Goal: Transaction & Acquisition: Purchase product/service

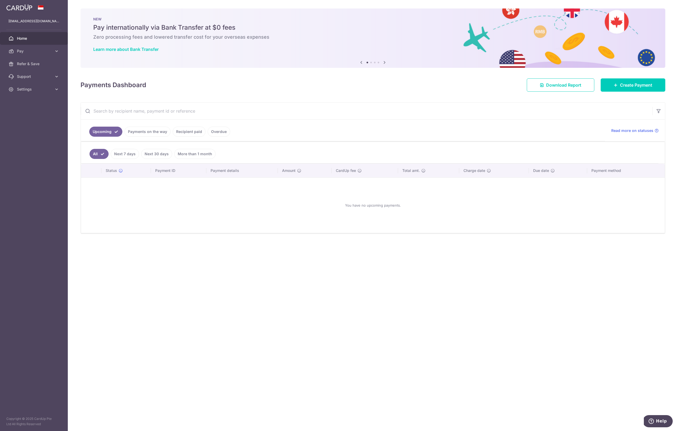
click at [152, 133] on link "Payments on the way" at bounding box center [147, 132] width 46 height 10
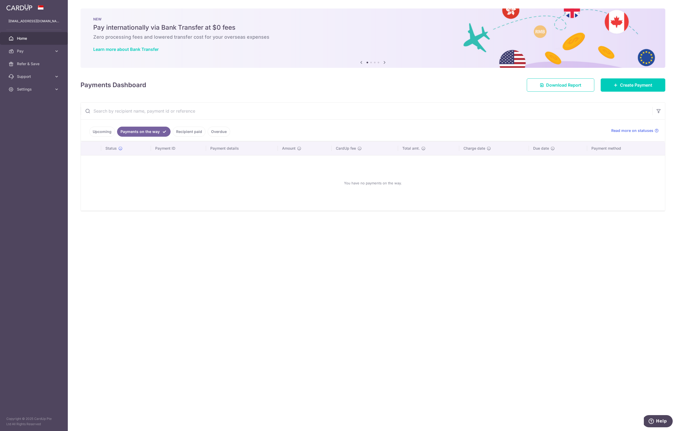
click at [184, 133] on link "Recipient paid" at bounding box center [189, 132] width 33 height 10
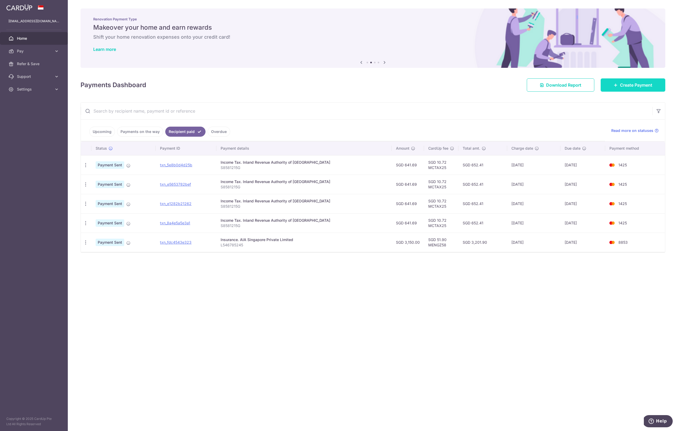
click at [630, 87] on span "Create Payment" at bounding box center [636, 85] width 32 height 6
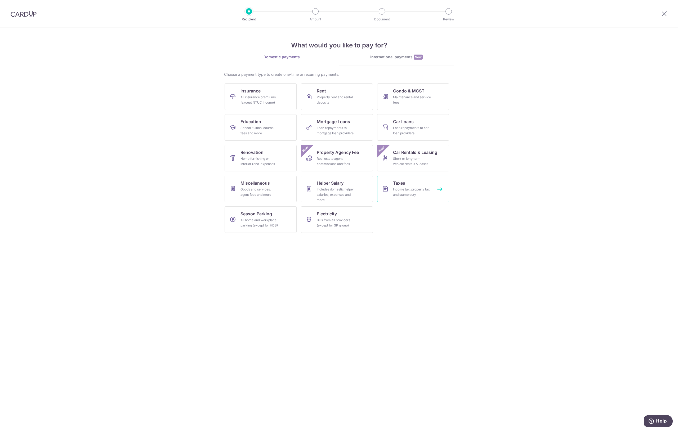
click at [402, 197] on div "Income tax, property tax and stamp duty" at bounding box center [412, 192] width 38 height 11
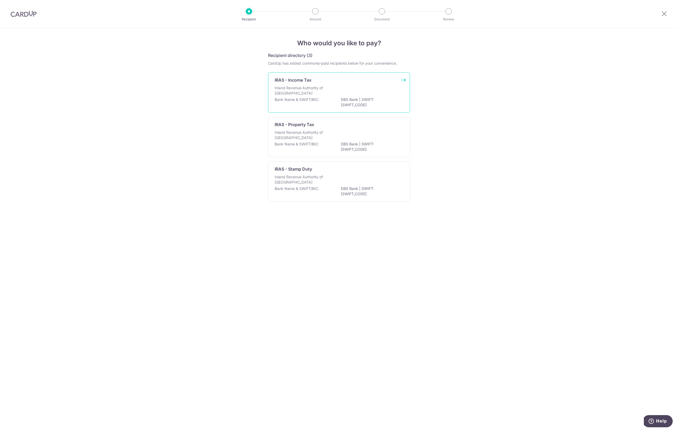
click at [305, 100] on p "Bank Name & SWIFT/BIC:" at bounding box center [297, 99] width 44 height 5
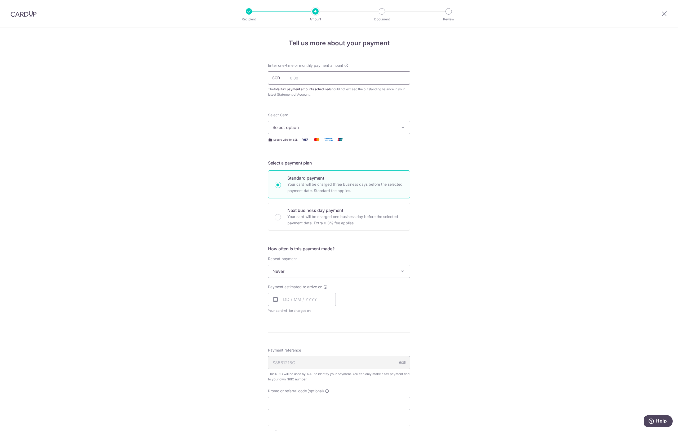
click at [310, 80] on input "text" at bounding box center [339, 77] width 142 height 13
type input "641.69"
click at [366, 132] on button "Select option" at bounding box center [339, 127] width 142 height 13
click at [292, 142] on span "Add credit card" at bounding box center [343, 142] width 123 height 5
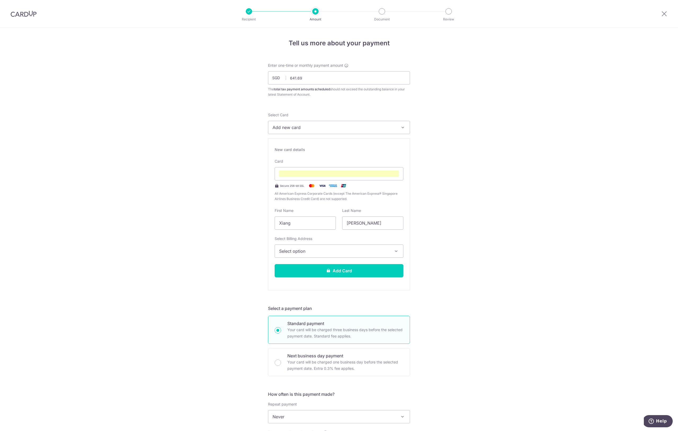
click at [310, 250] on span "Select option" at bounding box center [334, 251] width 110 height 6
click at [313, 291] on link "3 Tampines Street 86, #02-15, Singapore, Singapore-528584" at bounding box center [339, 289] width 128 height 13
click at [308, 223] on input "Xiang" at bounding box center [305, 222] width 61 height 13
drag, startPoint x: 292, startPoint y: 223, endPoint x: 267, endPoint y: 223, distance: 25.2
click at [267, 223] on div "Tell us more about your payment Enter one-time or monthly payment amount SGD 64…" at bounding box center [339, 346] width 678 height 637
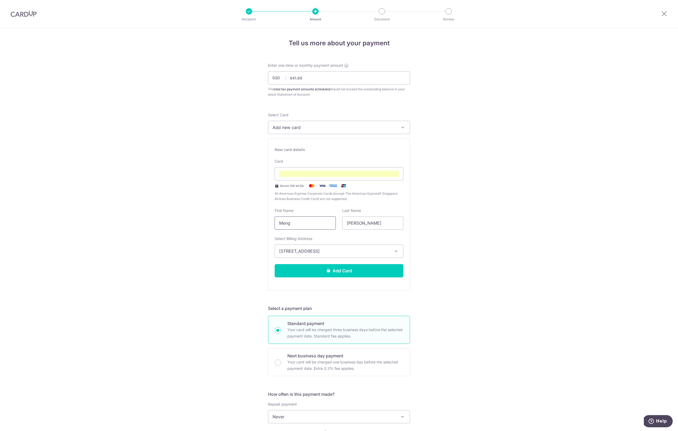
type input "Meng"
type input "Zhu"
click at [321, 267] on button "Add Card" at bounding box center [339, 270] width 129 height 13
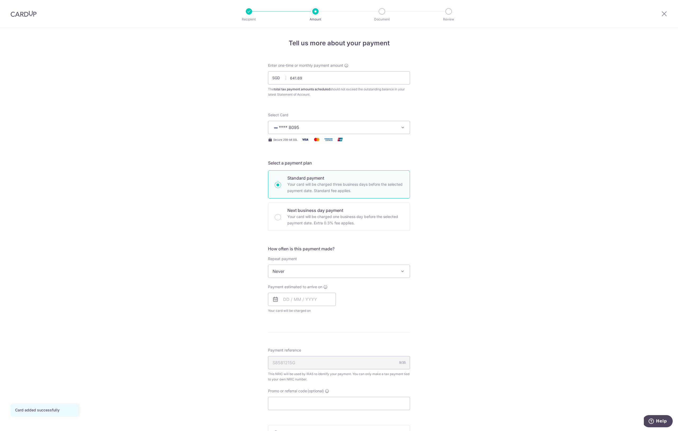
click at [312, 269] on span "Never" at bounding box center [338, 271] width 141 height 13
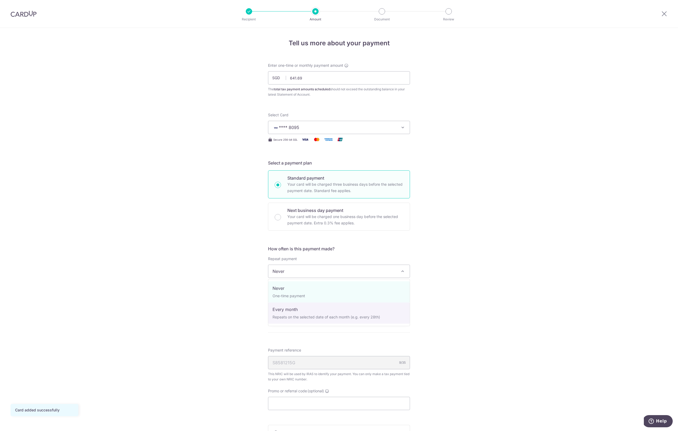
select select "3"
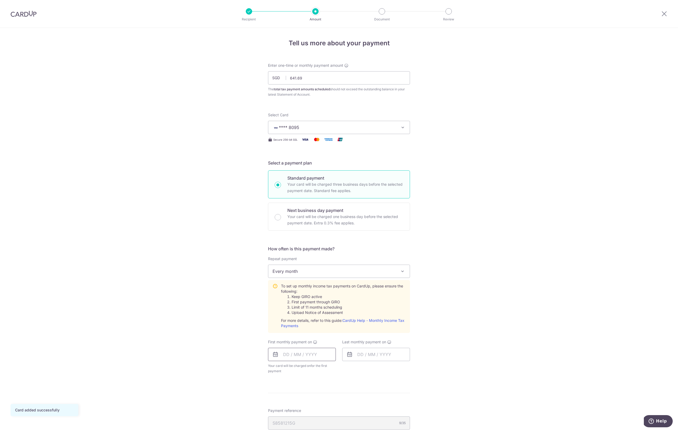
click at [302, 354] on input "text" at bounding box center [302, 354] width 68 height 13
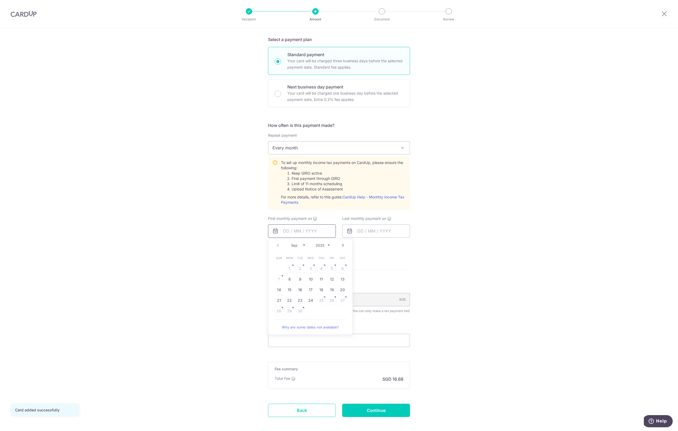
scroll to position [124, 0]
click at [309, 301] on link "24" at bounding box center [310, 300] width 8 height 8
type input "24/09/2025"
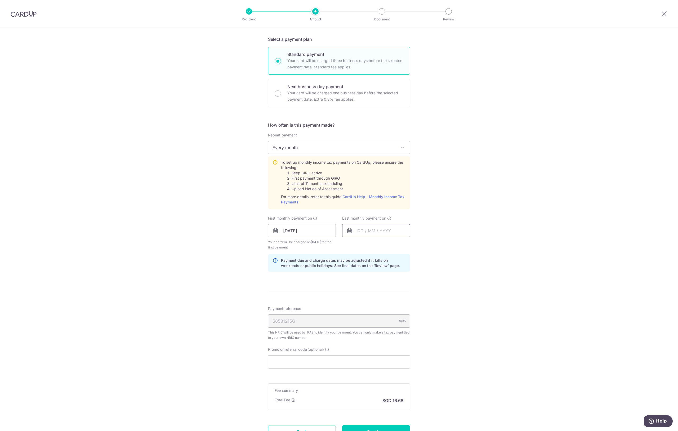
click at [364, 232] on input "text" at bounding box center [376, 230] width 68 height 13
click at [416, 245] on link "Next" at bounding box center [417, 245] width 6 height 6
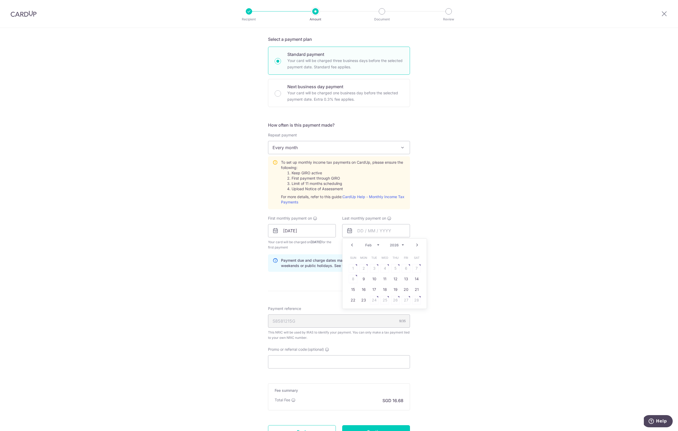
click at [416, 245] on link "Next" at bounding box center [417, 245] width 6 height 6
click at [385, 299] on link "25" at bounding box center [384, 300] width 8 height 8
type input "25/03/2026"
click at [351, 290] on form "Enter one-time or monthly payment amount SGD 641.69 641.69 The total tax paymen…" at bounding box center [339, 196] width 142 height 514
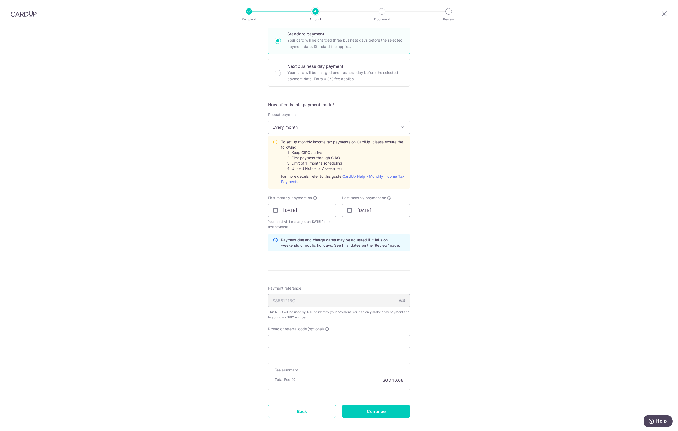
scroll to position [144, 0]
click at [323, 341] on input "Promo or referral code (optional)" at bounding box center [339, 340] width 142 height 13
paste input "VTAX25R"
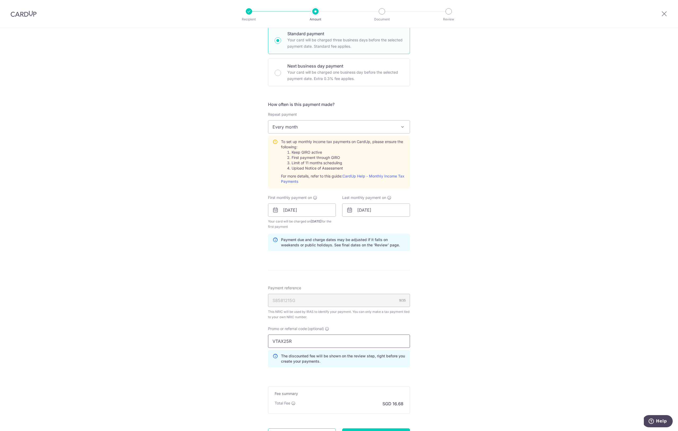
type input "VTAX25R"
click at [454, 345] on div "Tell us more about your payment Enter one-time or monthly payment amount SGD 64…" at bounding box center [339, 183] width 678 height 598
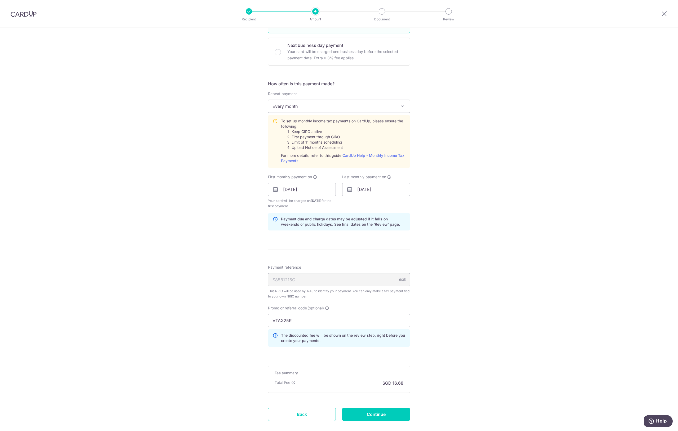
scroll to position [195, 0]
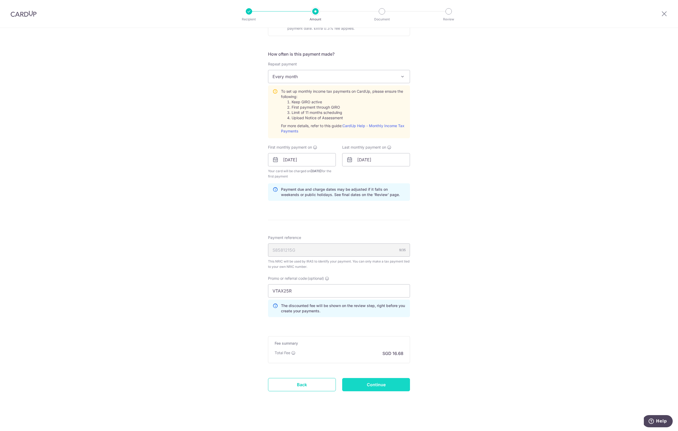
click at [383, 385] on input "Continue" at bounding box center [376, 384] width 68 height 13
type input "Create Schedule"
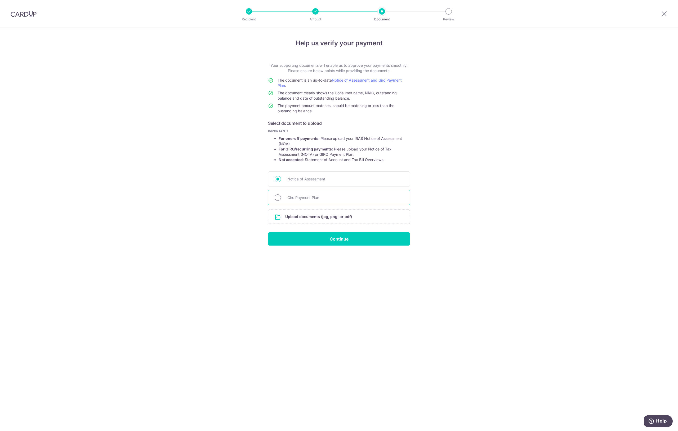
click at [279, 199] on input "Giro Payment Plan" at bounding box center [278, 197] width 6 height 6
radio input "true"
click at [301, 217] on input "file" at bounding box center [338, 217] width 141 height 14
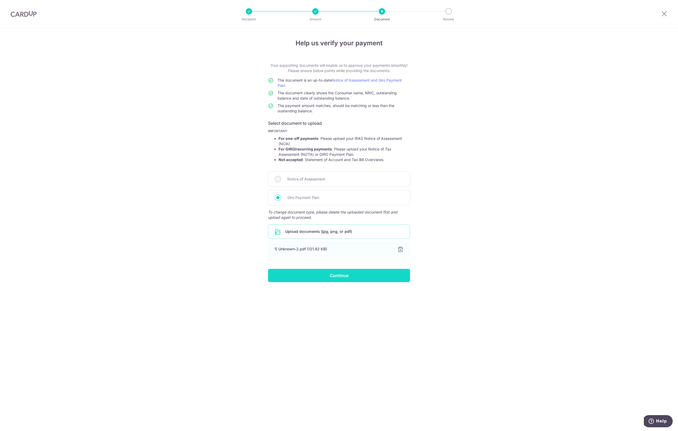
click at [348, 271] on input "Continue" at bounding box center [339, 275] width 142 height 13
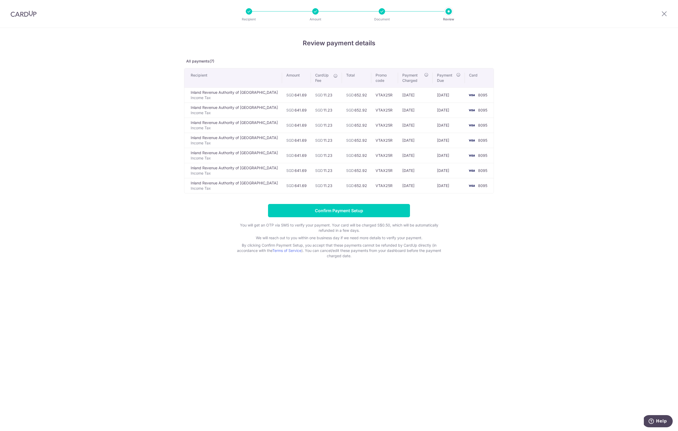
click at [293, 211] on input "Confirm Payment Setup" at bounding box center [339, 210] width 142 height 13
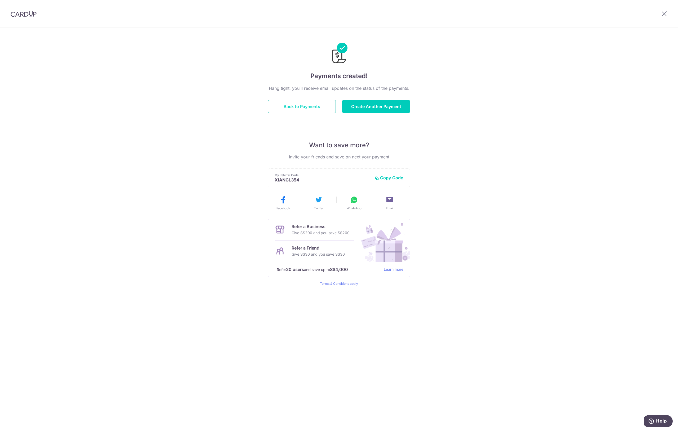
click at [298, 107] on button "Back to Payments" at bounding box center [302, 106] width 68 height 13
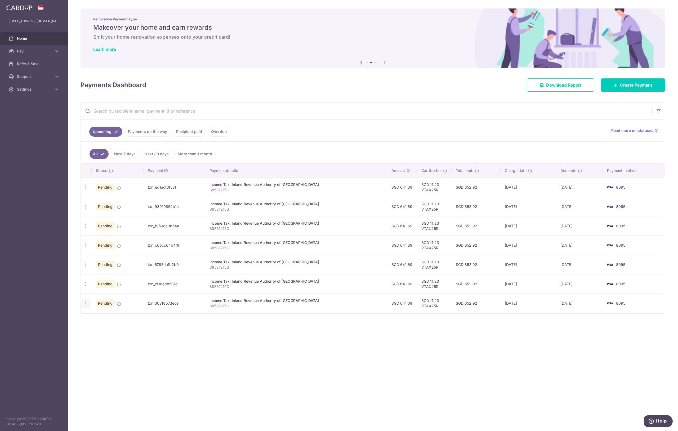
click at [87, 307] on div "Update payment Cancel payment" at bounding box center [86, 303] width 10 height 10
click at [82, 304] on div "Update payment Cancel payment" at bounding box center [86, 303] width 10 height 10
click at [86, 304] on icon "button" at bounding box center [86, 304] width 6 height 6
click at [110, 316] on span "Update payment" at bounding box center [114, 318] width 36 height 6
radio input "true"
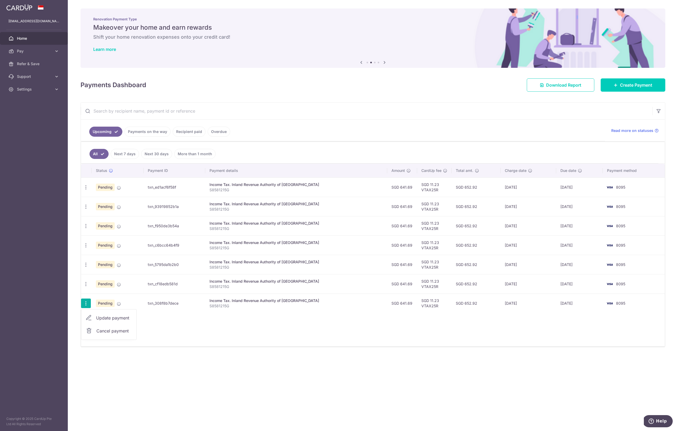
type input "641.69"
type input "[DATE]"
type input "S8581215G"
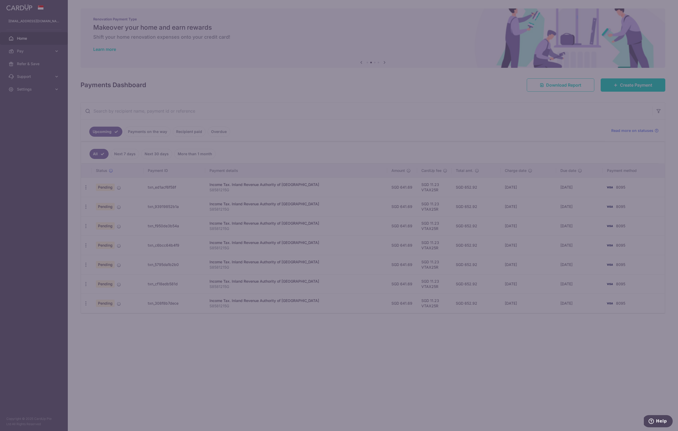
type input "VTAX25R"
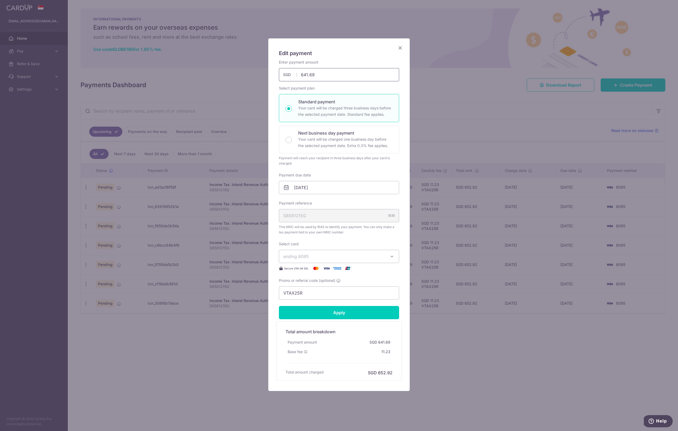
click at [324, 75] on input "641.69" at bounding box center [339, 74] width 120 height 13
type input "641.73"
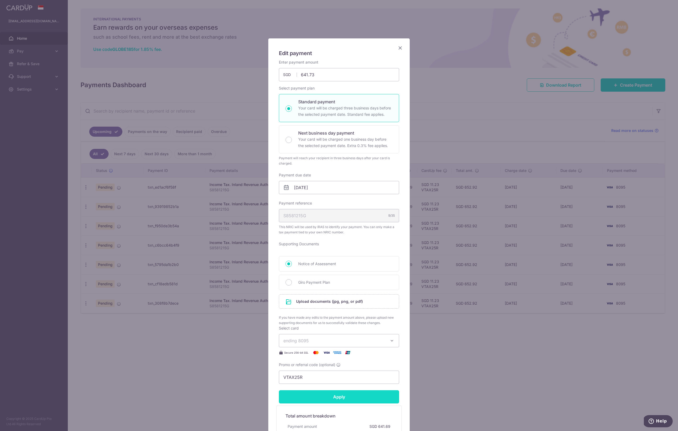
click at [338, 316] on form "By clicking apply, you will make changes to all payments to Inland Revenue Auth…" at bounding box center [339, 262] width 120 height 405
click at [344, 397] on input "Apply" at bounding box center [339, 396] width 120 height 13
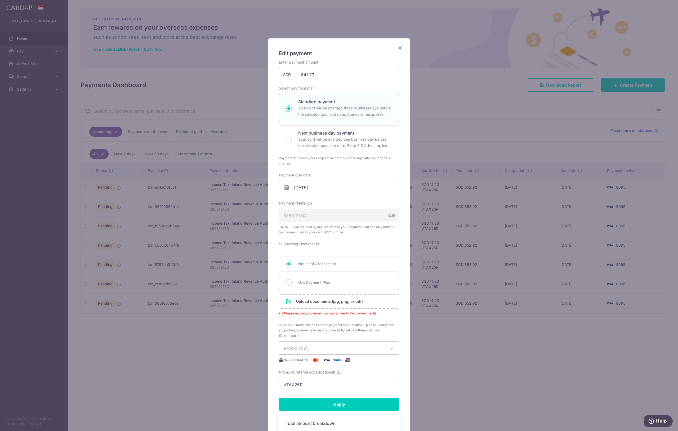
click at [313, 286] on div "Giro Payment Plan" at bounding box center [339, 282] width 120 height 15
click at [288, 285] on input "Giro Payment Plan" at bounding box center [288, 282] width 6 height 6
radio input "true"
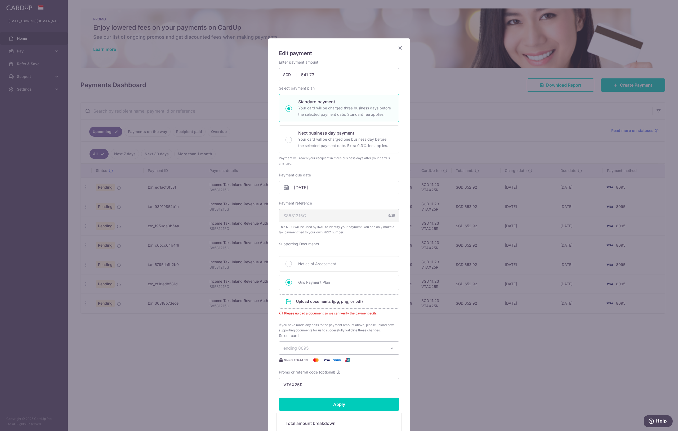
click at [401, 49] on icon "Close" at bounding box center [400, 47] width 6 height 7
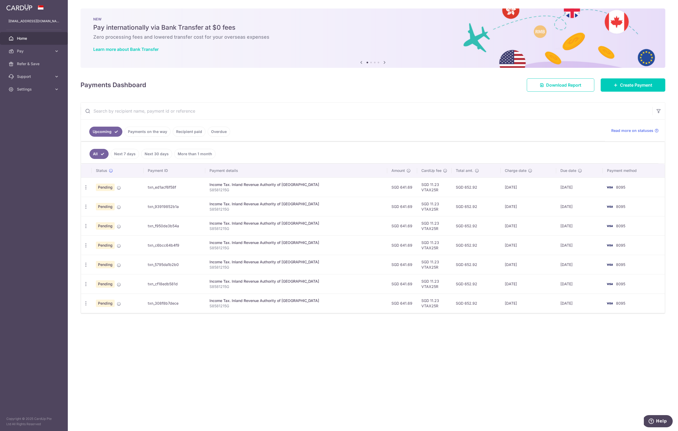
click at [26, 39] on span "Home" at bounding box center [34, 38] width 35 height 5
